Goal: Information Seeking & Learning: Learn about a topic

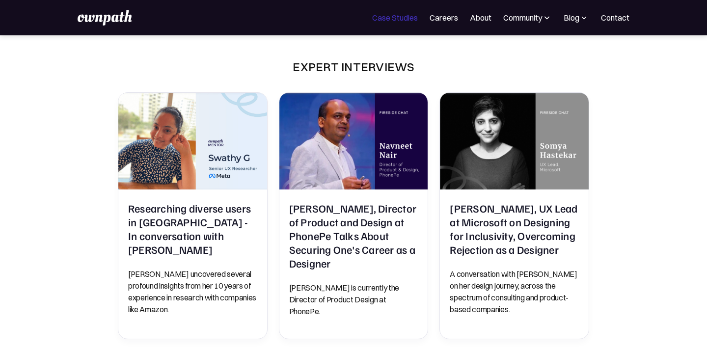
click at [378, 19] on link "Case Studies" at bounding box center [395, 18] width 46 height 12
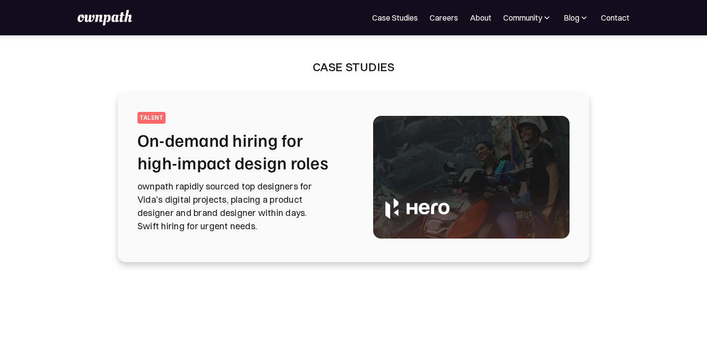
click at [253, 162] on h2 "On-demand hiring for high-impact design roles" at bounding box center [243, 151] width 212 height 45
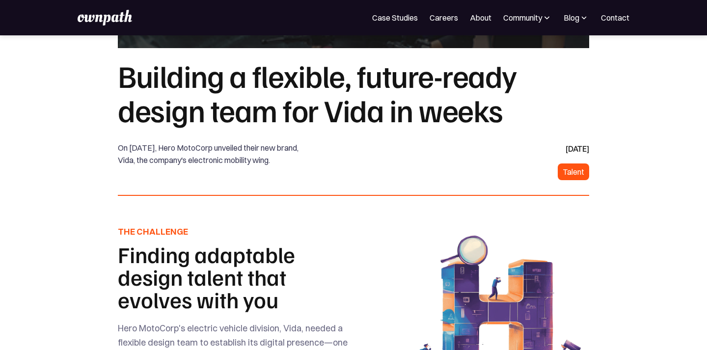
scroll to position [158, 0]
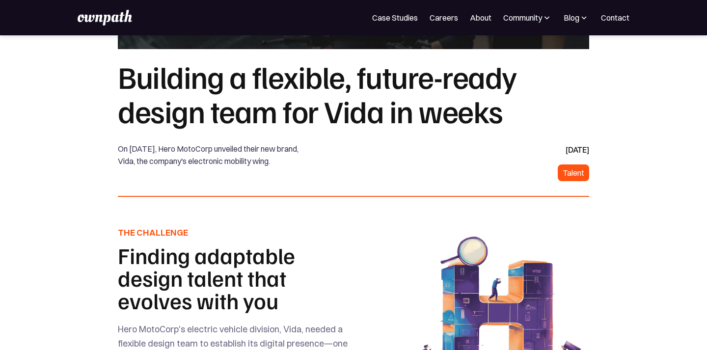
drag, startPoint x: 579, startPoint y: 171, endPoint x: 542, endPoint y: 171, distance: 36.8
click at [542, 171] on div "October 28, 2024 Talent" at bounding box center [524, 162] width 130 height 38
click at [505, 173] on div "October 28, 2024 Talent" at bounding box center [524, 162] width 130 height 38
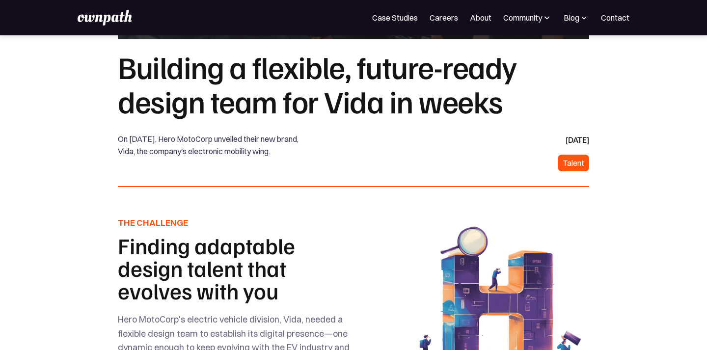
scroll to position [169, 0]
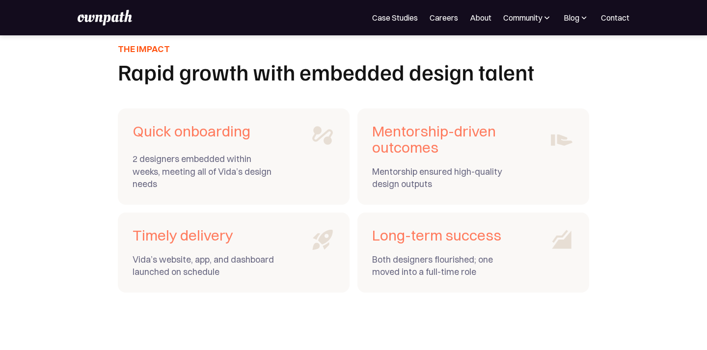
scroll to position [3474, 0]
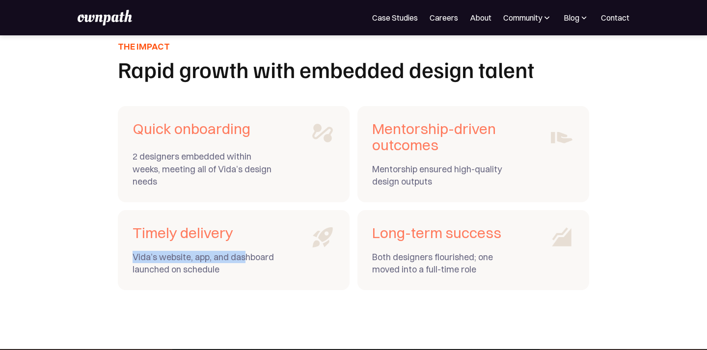
drag, startPoint x: 250, startPoint y: 243, endPoint x: 246, endPoint y: 259, distance: 16.2
click at [246, 257] on div "Timely delivery Vida’s website, app, and dashboard launched on schedule" at bounding box center [204, 250] width 142 height 51
click at [244, 270] on div "Vida’s website, app, and dashboard launched on schedule" at bounding box center [204, 263] width 142 height 25
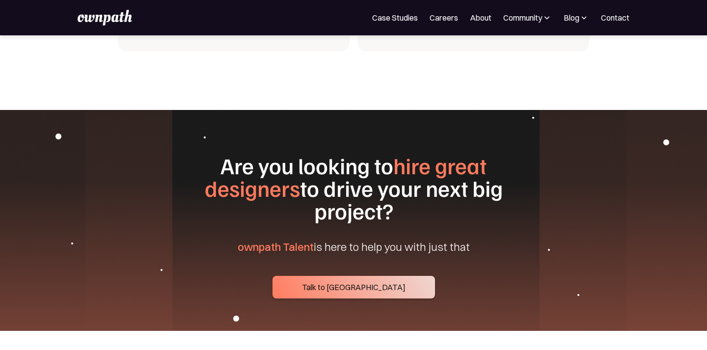
scroll to position [3718, 0]
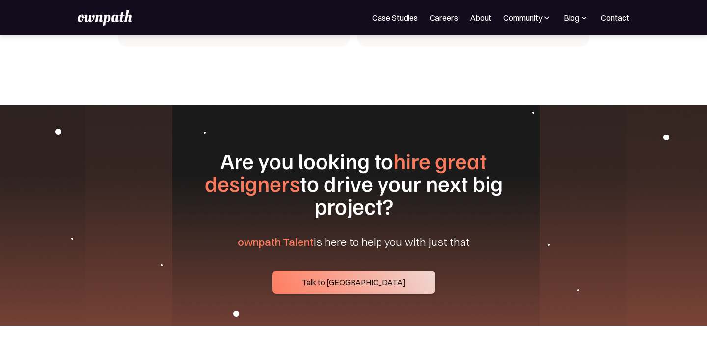
drag, startPoint x: 170, startPoint y: 157, endPoint x: 516, endPoint y: 234, distance: 355.0
click at [516, 234] on div "Are you looking to hire great designers to drive your next big project? ownpath…" at bounding box center [353, 221] width 471 height 144
click at [454, 243] on div "Are you looking to hire great designers to drive your next big project? ownpath…" at bounding box center [353, 221] width 471 height 144
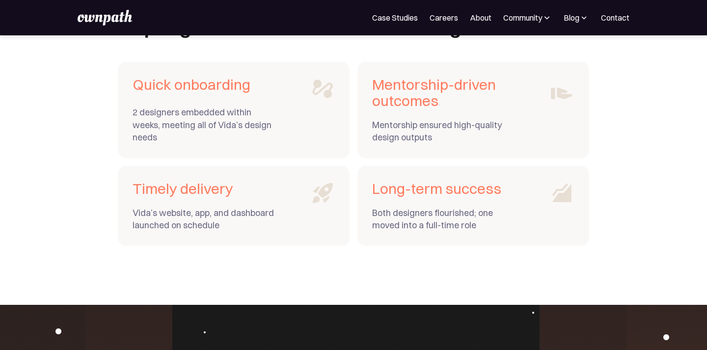
scroll to position [3518, 0]
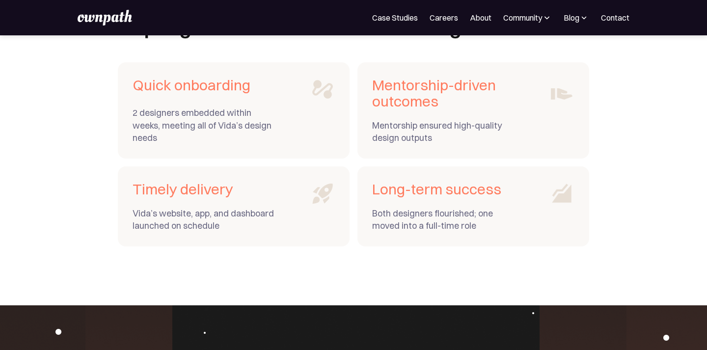
click at [477, 226] on div "Both designers flourished; one moved into a full-time role" at bounding box center [443, 219] width 142 height 25
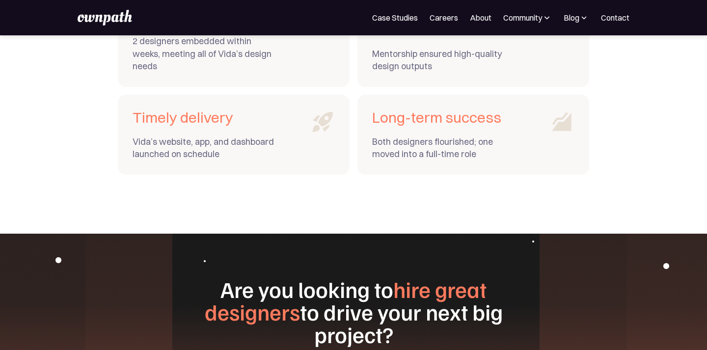
scroll to position [3663, 0]
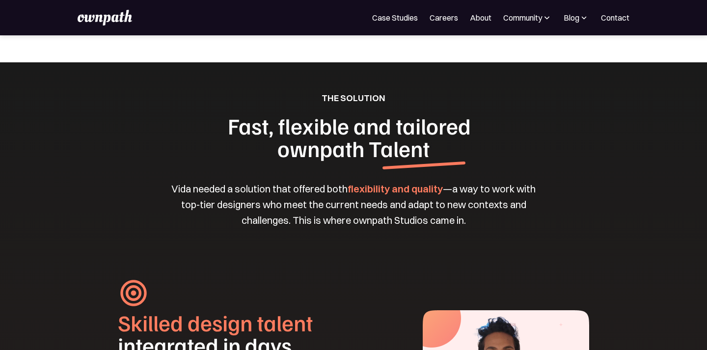
scroll to position [947, 0]
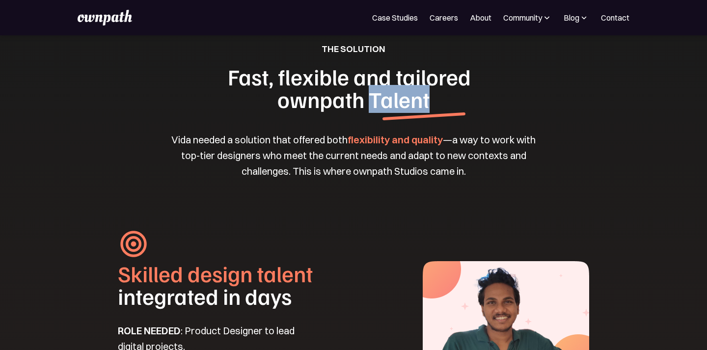
drag, startPoint x: 369, startPoint y: 112, endPoint x: 434, endPoint y: 112, distance: 65.3
click at [434, 110] on h1 "Fast, flexible and tailored  ownpath Talent" at bounding box center [353, 87] width 283 height 45
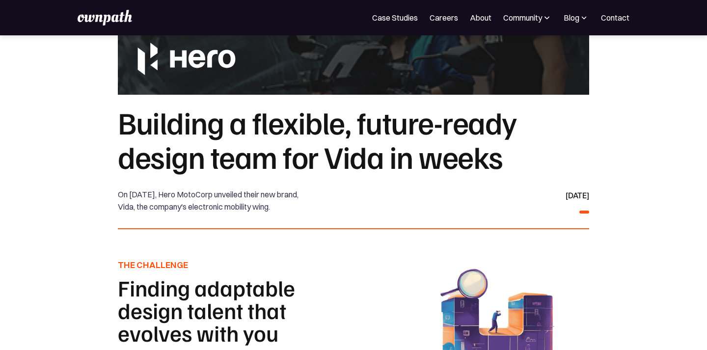
scroll to position [118, 0]
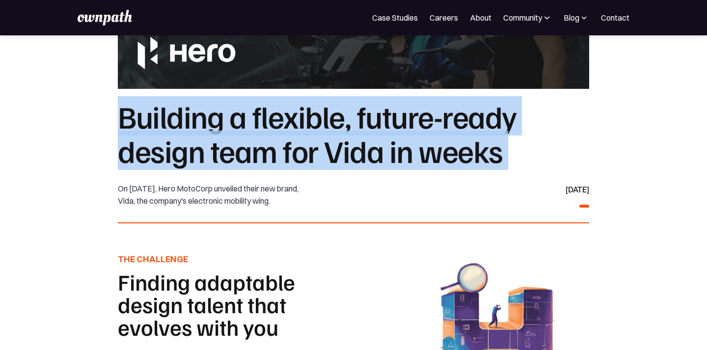
drag, startPoint x: 121, startPoint y: 118, endPoint x: 120, endPoint y: 177, distance: 58.9
click at [120, 177] on div "Building a flexible, future-ready design team for Vida in weeks On March 3rd 20…" at bounding box center [353, 161] width 471 height 125
click at [123, 115] on h1 "Building a flexible, future-ready design team for Vida in weeks" at bounding box center [353, 133] width 471 height 69
drag, startPoint x: 123, startPoint y: 115, endPoint x: 122, endPoint y: 178, distance: 62.8
click at [122, 178] on div "Building a flexible, future-ready design team for Vida in weeks On March 3rd 20…" at bounding box center [353, 161] width 471 height 125
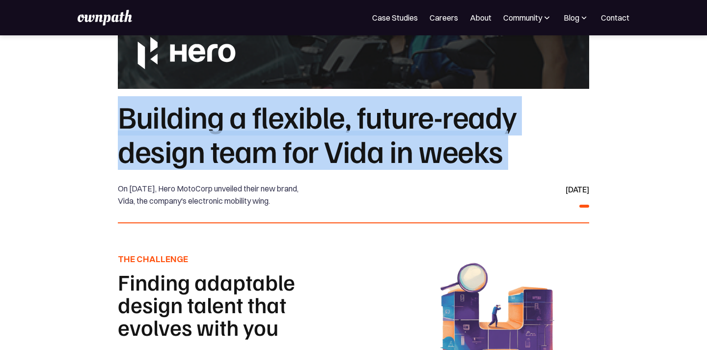
click at [122, 125] on h1 "Building a flexible, future-ready design team for Vida in weeks" at bounding box center [353, 133] width 471 height 69
drag, startPoint x: 121, startPoint y: 120, endPoint x: 117, endPoint y: 176, distance: 55.6
click at [117, 176] on section "Building a flexible, future-ready design team for Vida in weeks On March 3rd 20…" at bounding box center [353, 269] width 707 height 340
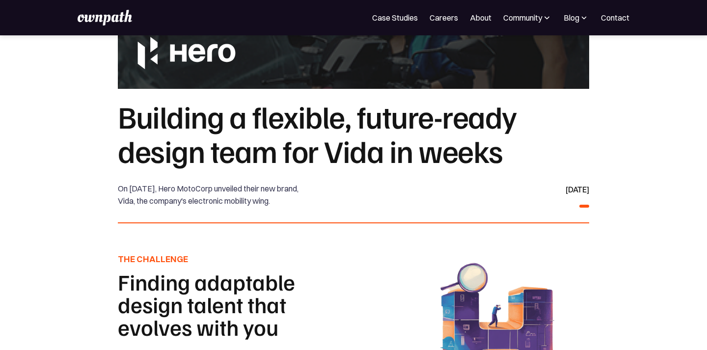
click at [117, 176] on section "Building a flexible, future-ready design team for Vida in weeks On March 3rd 20…" at bounding box center [353, 269] width 707 height 340
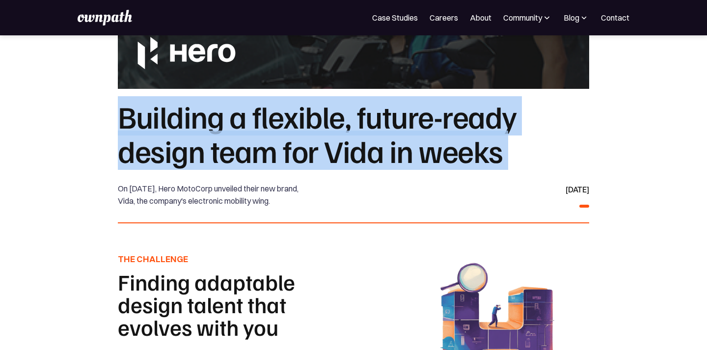
drag, startPoint x: 119, startPoint y: 115, endPoint x: 119, endPoint y: 177, distance: 61.9
click at [119, 177] on div "Building a flexible, future-ready design team for Vida in weeks On March 3rd 20…" at bounding box center [353, 161] width 471 height 125
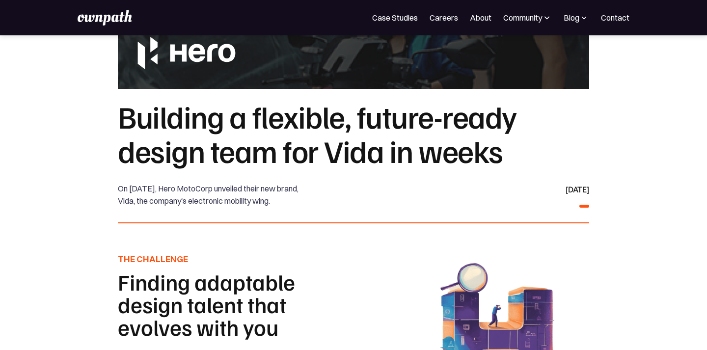
click at [119, 177] on div "Building a flexible, future-ready design team for Vida in weeks On March 3rd 20…" at bounding box center [353, 161] width 471 height 125
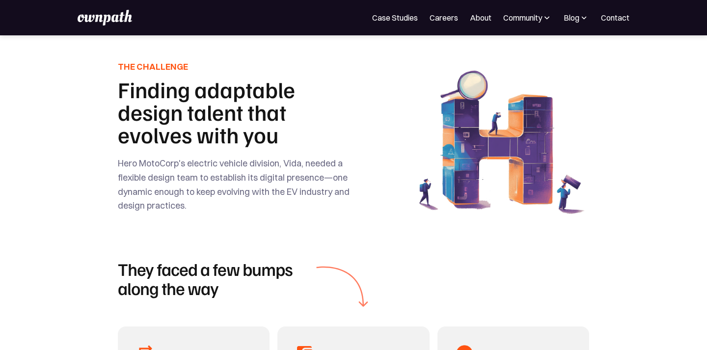
scroll to position [312, 0]
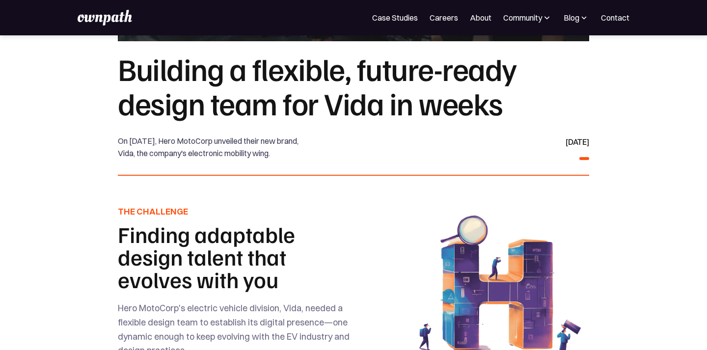
scroll to position [192, 0]
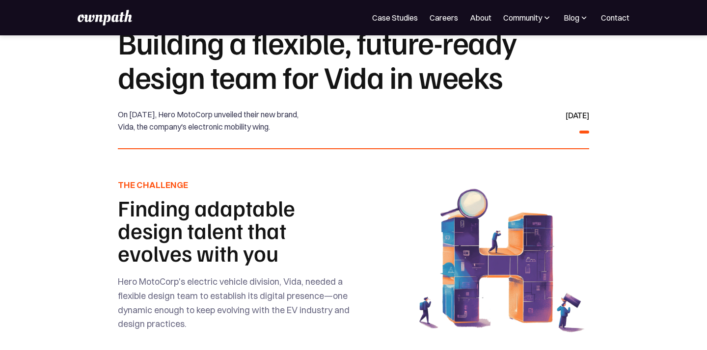
drag, startPoint x: 115, startPoint y: 126, endPoint x: 138, endPoint y: 135, distance: 24.5
click at [138, 135] on section "Building a flexible, future-ready design team for Vida in weeks On [DATE], Hero…" at bounding box center [353, 195] width 707 height 340
click at [138, 134] on div "On [DATE], Hero MotoCorp unveiled their new brand, Vida, the company's electron…" at bounding box center [211, 120] width 186 height 25
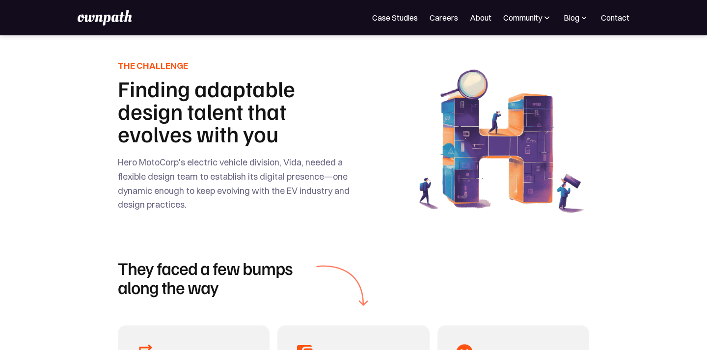
scroll to position [314, 0]
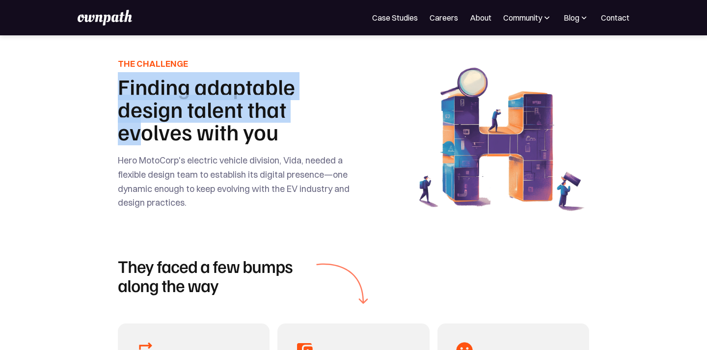
drag, startPoint x: 121, startPoint y: 97, endPoint x: 136, endPoint y: 148, distance: 53.1
click at [136, 143] on h1 "Finding adaptable design talent that evolves with you" at bounding box center [235, 109] width 234 height 68
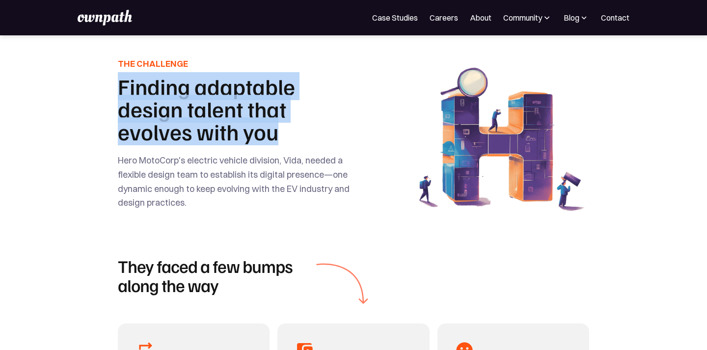
drag, startPoint x: 119, startPoint y: 99, endPoint x: 287, endPoint y: 147, distance: 174.5
click at [287, 143] on h1 "Finding adaptable design talent that evolves with you" at bounding box center [235, 109] width 234 height 68
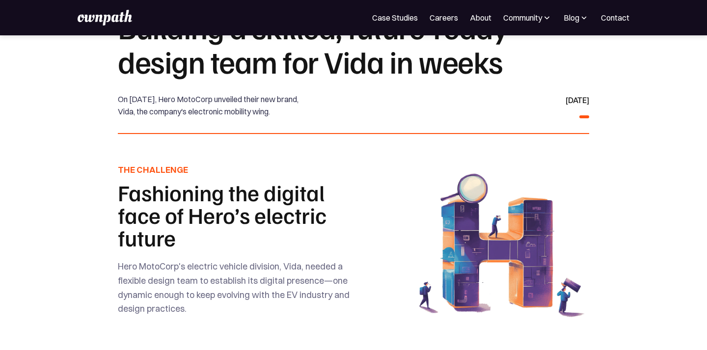
scroll to position [239, 0]
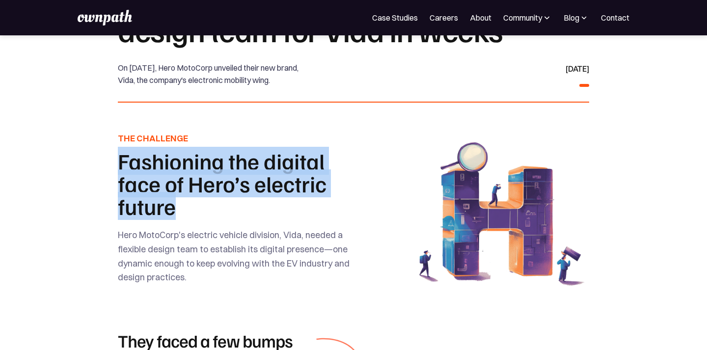
drag, startPoint x: 120, startPoint y: 178, endPoint x: 180, endPoint y: 215, distance: 69.6
click at [180, 215] on h1 "Fashioning the digital face of Hero’s electric future" at bounding box center [235, 184] width 234 height 68
copy h1 "Fashioning the digital face of Hero’s electric future"
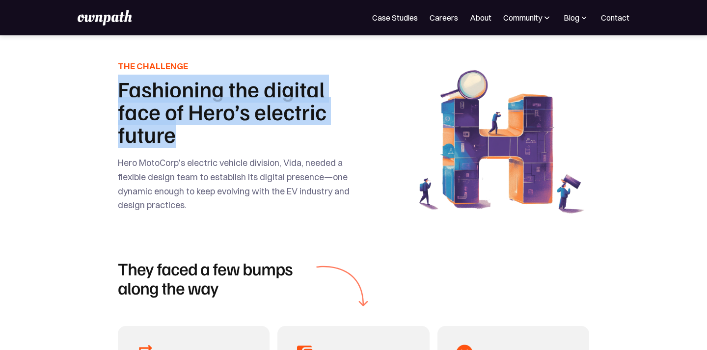
scroll to position [345, 0]
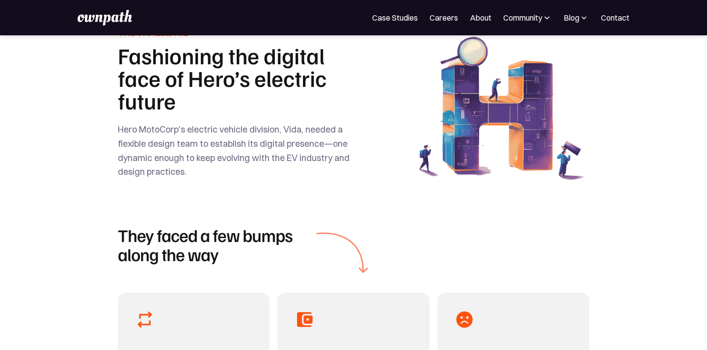
click at [219, 189] on div "THE CHALLENGE Fashioning the digital face of Hero’s electric future Hero MotoCo…" at bounding box center [235, 115] width 234 height 176
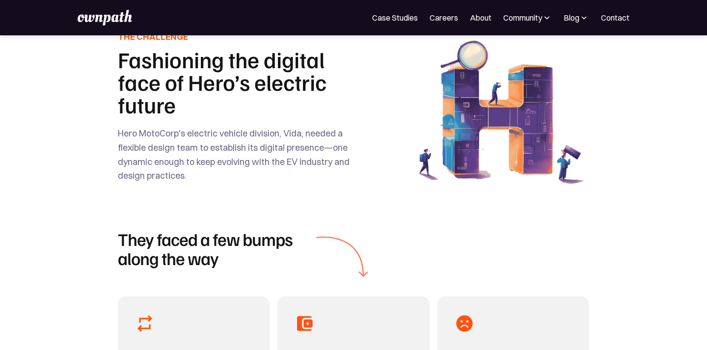
scroll to position [338, 0]
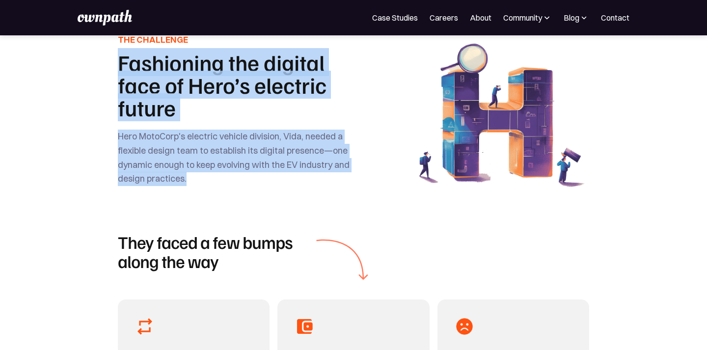
drag, startPoint x: 119, startPoint y: 76, endPoint x: 210, endPoint y: 182, distance: 139.9
click at [210, 182] on div "THE CHALLENGE Fashioning the digital face of Hero’s electric future Hero MotoCo…" at bounding box center [235, 121] width 234 height 176
click at [210, 182] on div "Hero MotoCorp's electric vehicle division, Vida, needed a flexible design team …" at bounding box center [235, 158] width 234 height 56
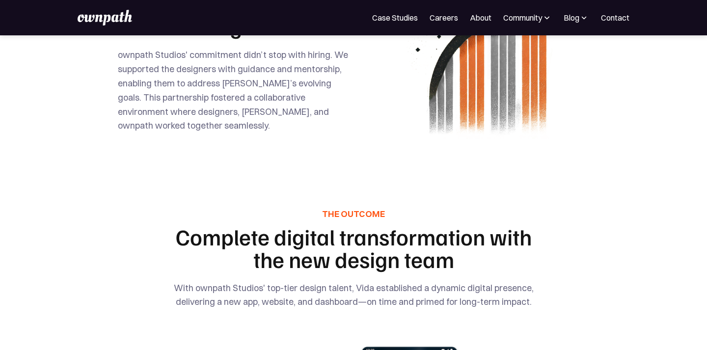
scroll to position [2015, 0]
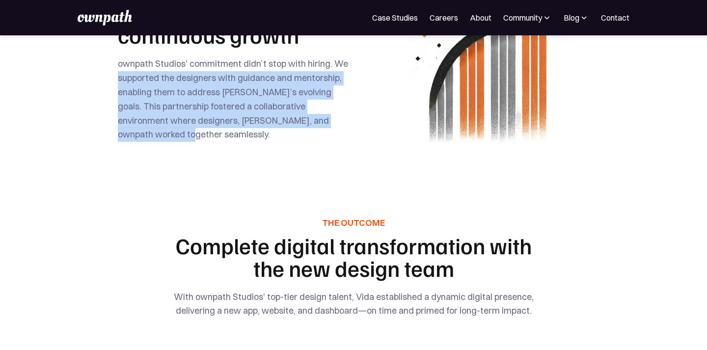
drag, startPoint x: 119, startPoint y: 90, endPoint x: 119, endPoint y: 142, distance: 52.5
click at [119, 142] on div "THE DIFFERENCE Continuous support and mentorship for continuous growth ownpath …" at bounding box center [235, 54] width 234 height 187
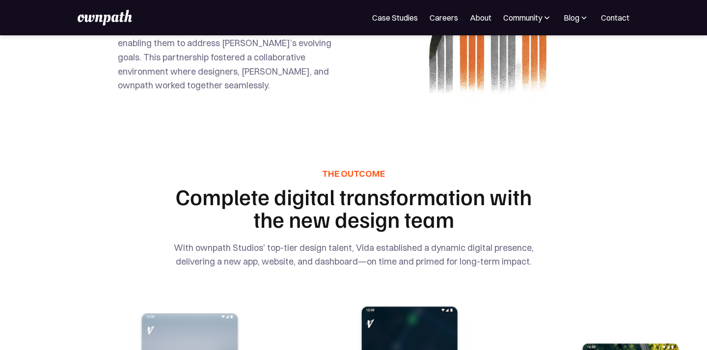
scroll to position [2116, 0]
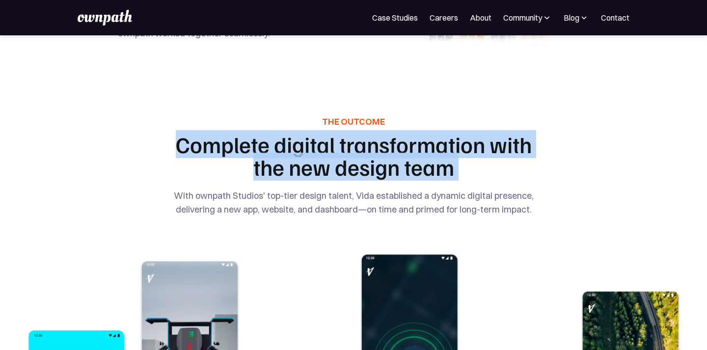
drag, startPoint x: 173, startPoint y: 153, endPoint x: 173, endPoint y: 197, distance: 43.7
click at [173, 197] on div "THE OUTCOME Complete digital transformation with the new design team With ownpa…" at bounding box center [353, 165] width 471 height 101
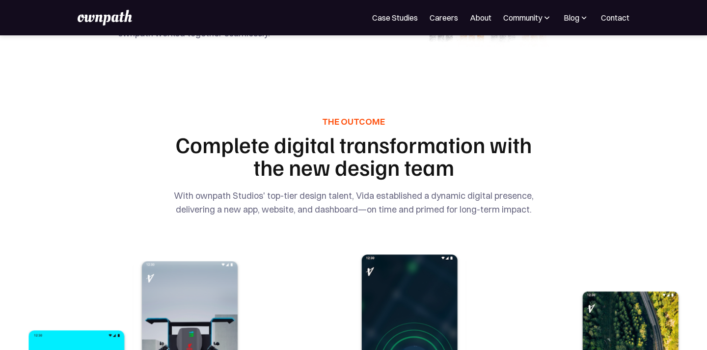
click at [173, 197] on div "THE OUTCOME Complete digital transformation with the new design team With ownpa…" at bounding box center [353, 165] width 471 height 101
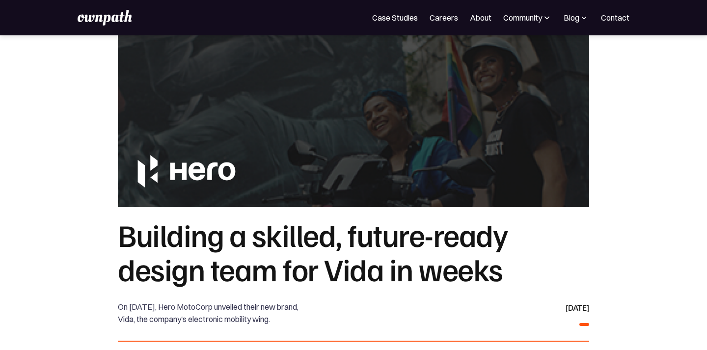
scroll to position [0, 0]
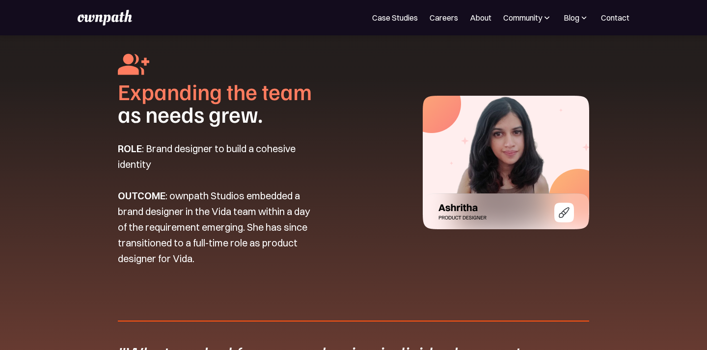
scroll to position [1394, 0]
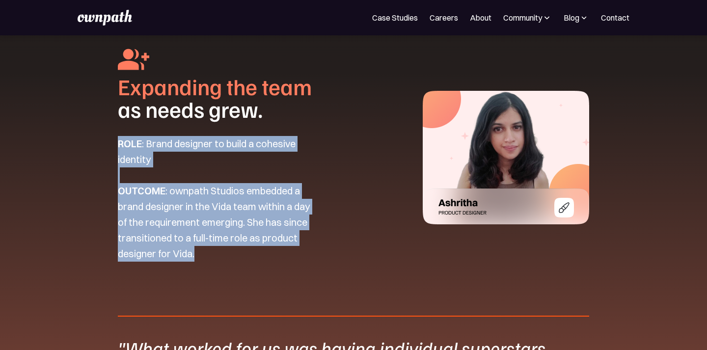
drag, startPoint x: 119, startPoint y: 155, endPoint x: 202, endPoint y: 262, distance: 135.0
click at [202, 262] on p "ROLE : Brand designer to build a cohesive identity OUTCOME : ownpath Studios em…" at bounding box center [217, 199] width 198 height 126
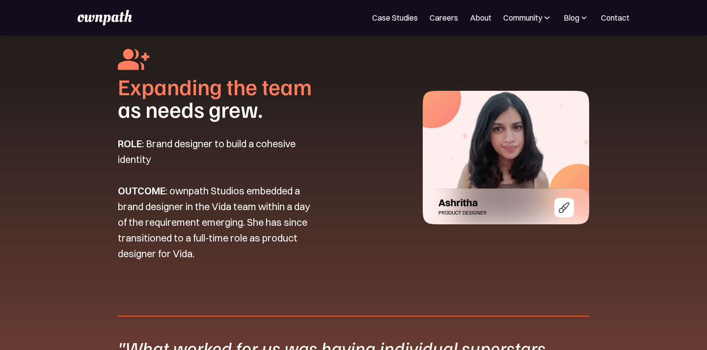
click at [202, 262] on p "ROLE : Brand designer to build a cohesive identity OUTCOME : ownpath Studios em…" at bounding box center [217, 199] width 198 height 126
click at [197, 262] on p "ROLE : Brand designer to build a cohesive identity OUTCOME : ownpath Studios em…" at bounding box center [217, 199] width 198 height 126
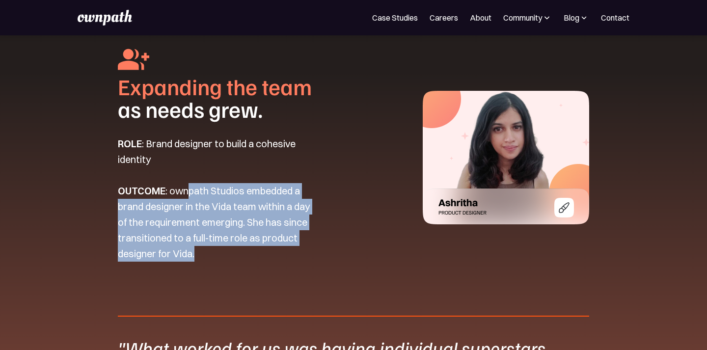
drag, startPoint x: 197, startPoint y: 264, endPoint x: 191, endPoint y: 192, distance: 71.9
click at [191, 192] on p "ROLE : Brand designer to build a cohesive identity OUTCOME : ownpath Studios em…" at bounding box center [217, 199] width 198 height 126
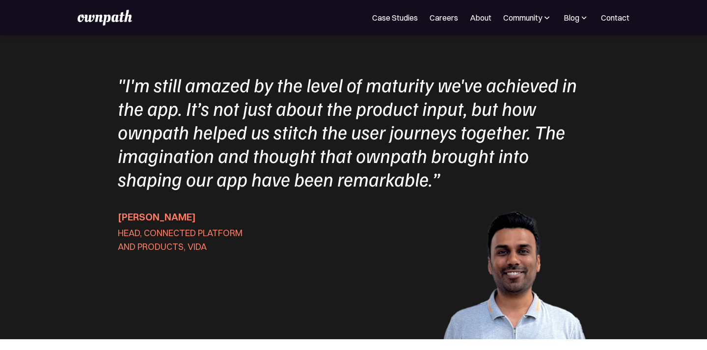
scroll to position [3124, 0]
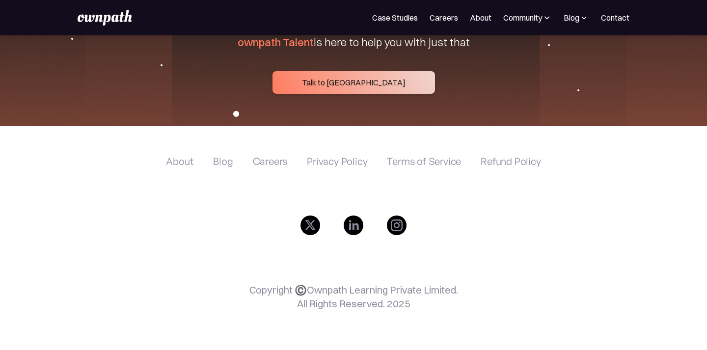
scroll to position [3914, 0]
